Goal: Task Accomplishment & Management: Use online tool/utility

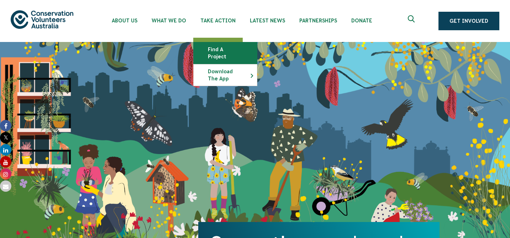
click at [217, 50] on link "Find a project" at bounding box center [225, 52] width 63 height 21
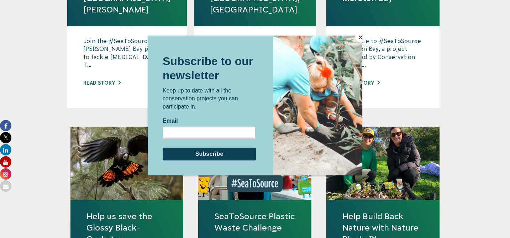
scroll to position [581, 0]
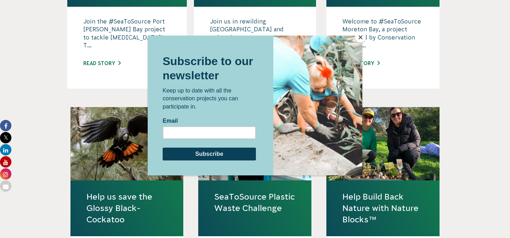
click at [359, 38] on button "Close" at bounding box center [360, 37] width 11 height 11
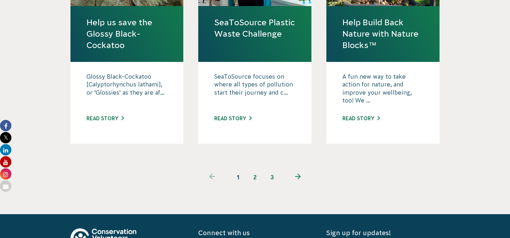
scroll to position [756, 0]
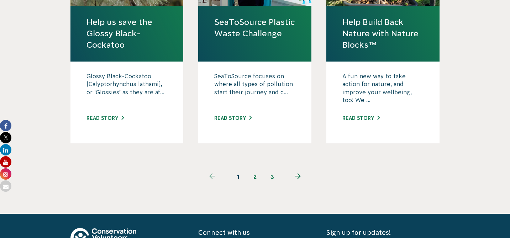
click at [300, 173] on use "Next page" at bounding box center [298, 176] width 6 height 6
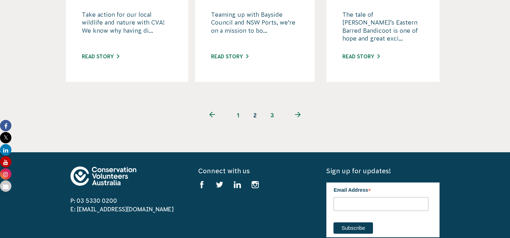
scroll to position [849, 0]
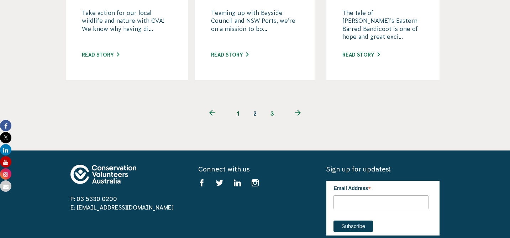
click at [298, 110] on icon "Next page" at bounding box center [298, 113] width 6 height 6
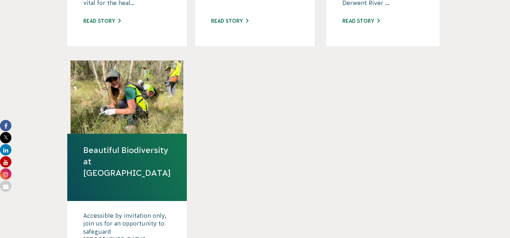
scroll to position [411, 0]
